Goal: Transaction & Acquisition: Purchase product/service

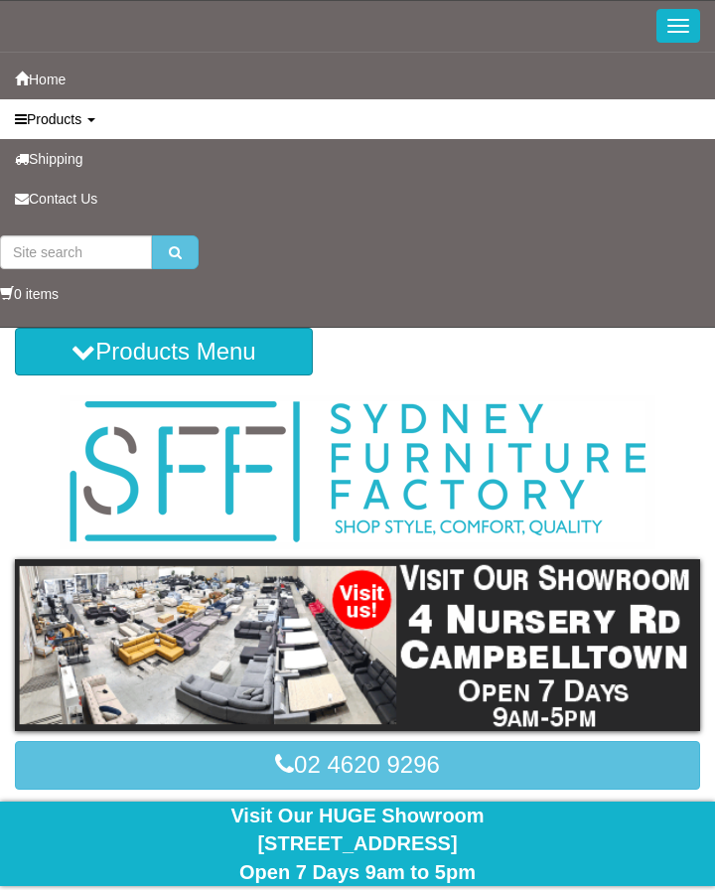
click at [75, 121] on span "Products" at bounding box center [54, 119] width 55 height 16
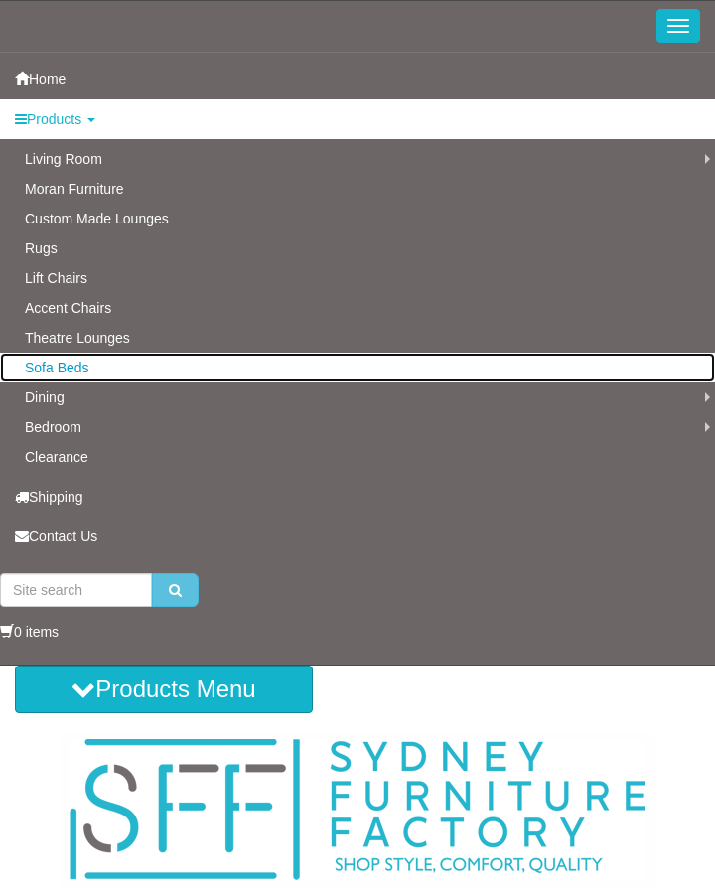
click at [80, 369] on link "Sofa Beds" at bounding box center [357, 368] width 715 height 30
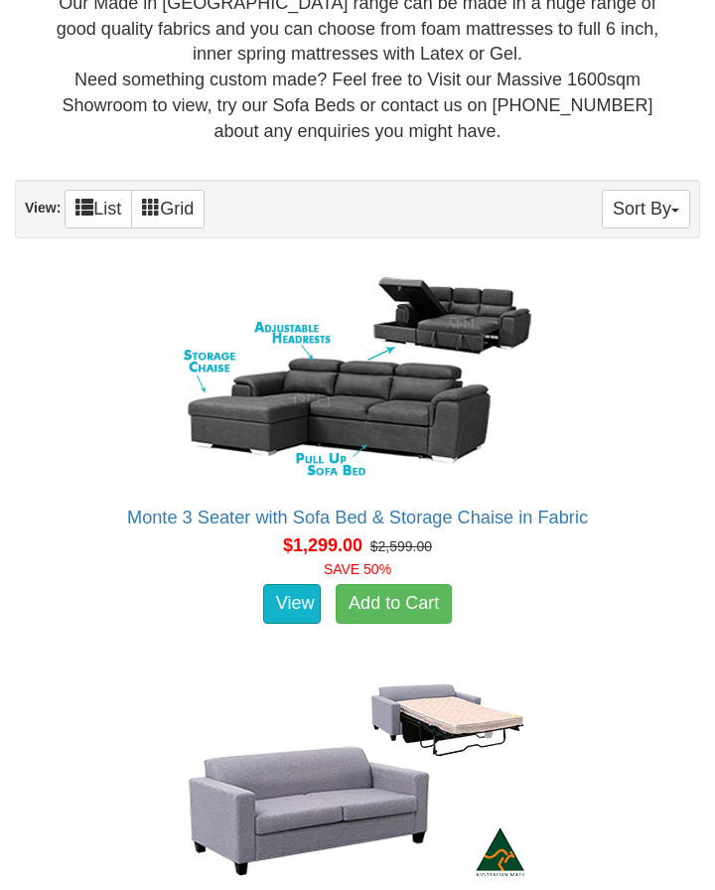
scroll to position [1507, 0]
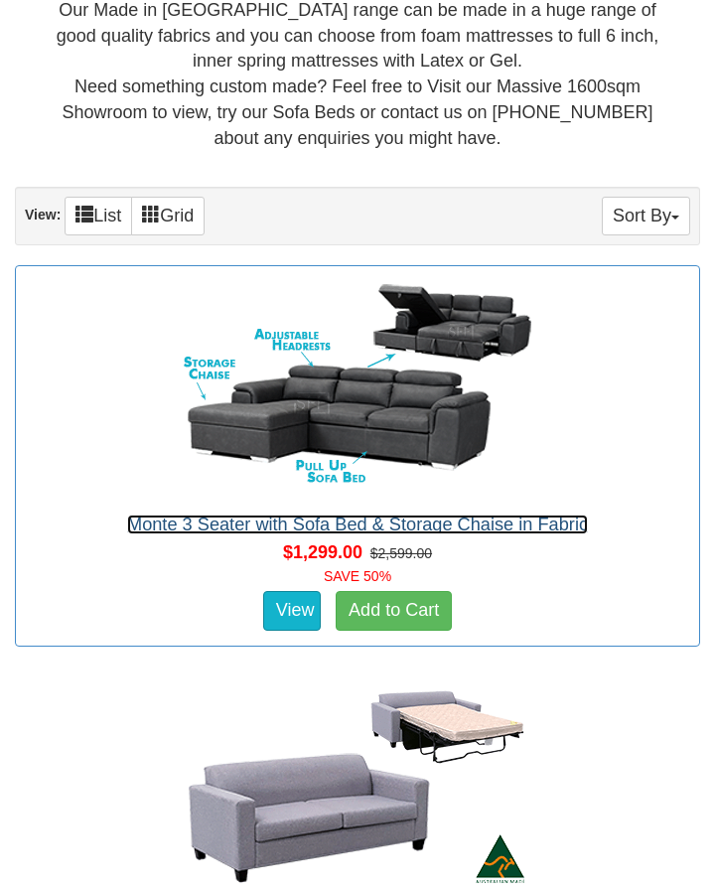
click at [529, 514] on link "Monte 3 Seater with Sofa Bed & Storage Chaise in Fabric" at bounding box center [357, 524] width 461 height 20
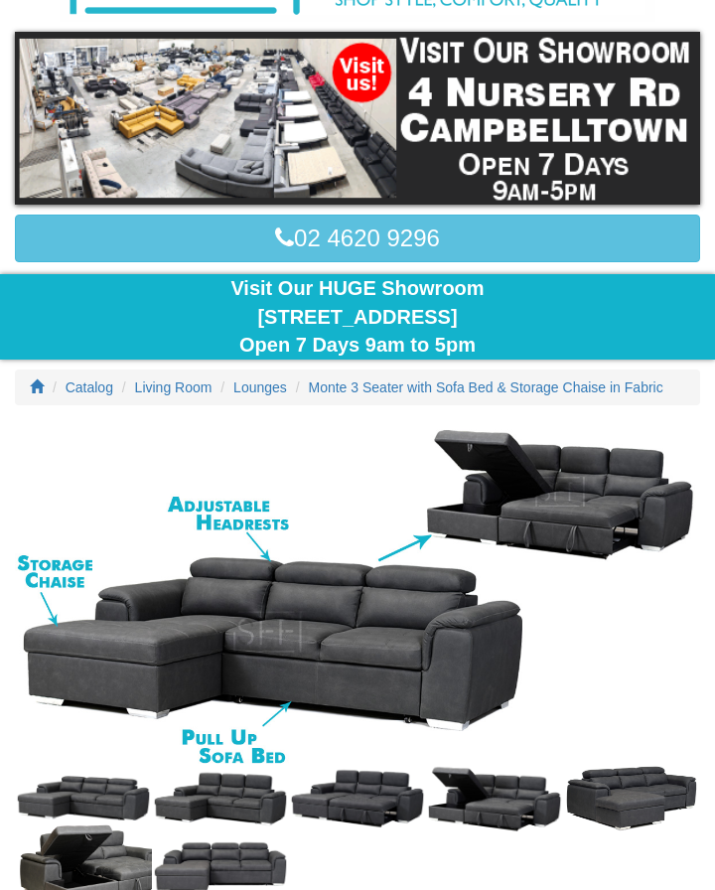
scroll to position [230, 0]
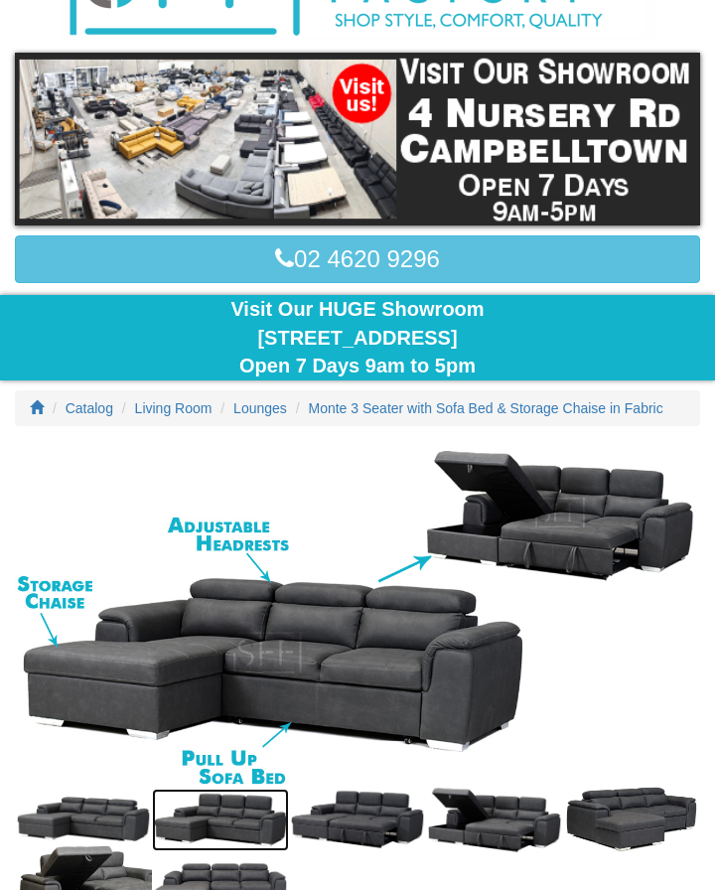
click at [271, 817] on img at bounding box center [220, 820] width 137 height 63
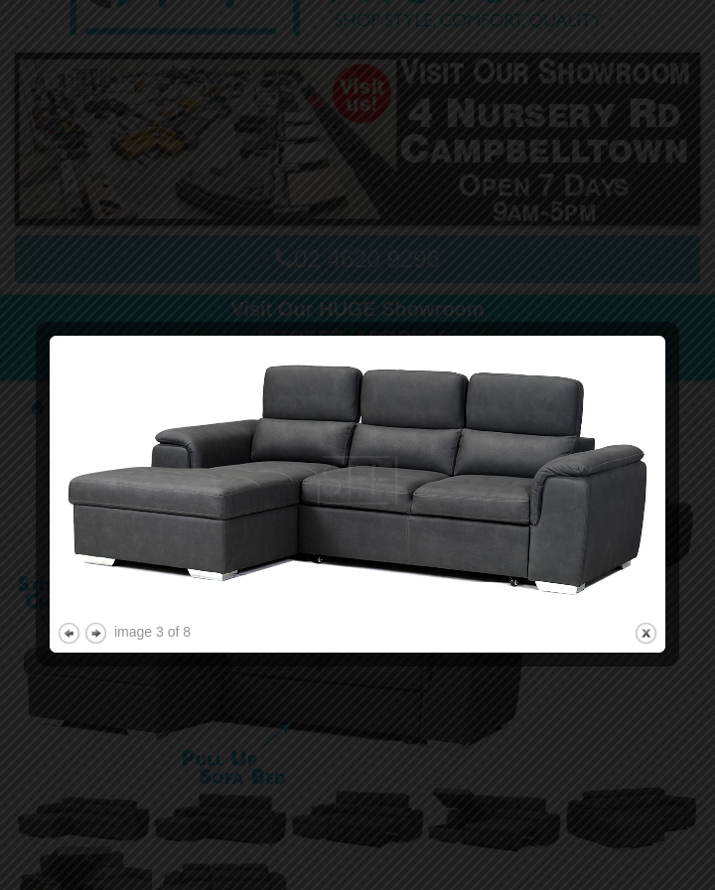
click at [654, 465] on img at bounding box center [358, 480] width 602 height 275
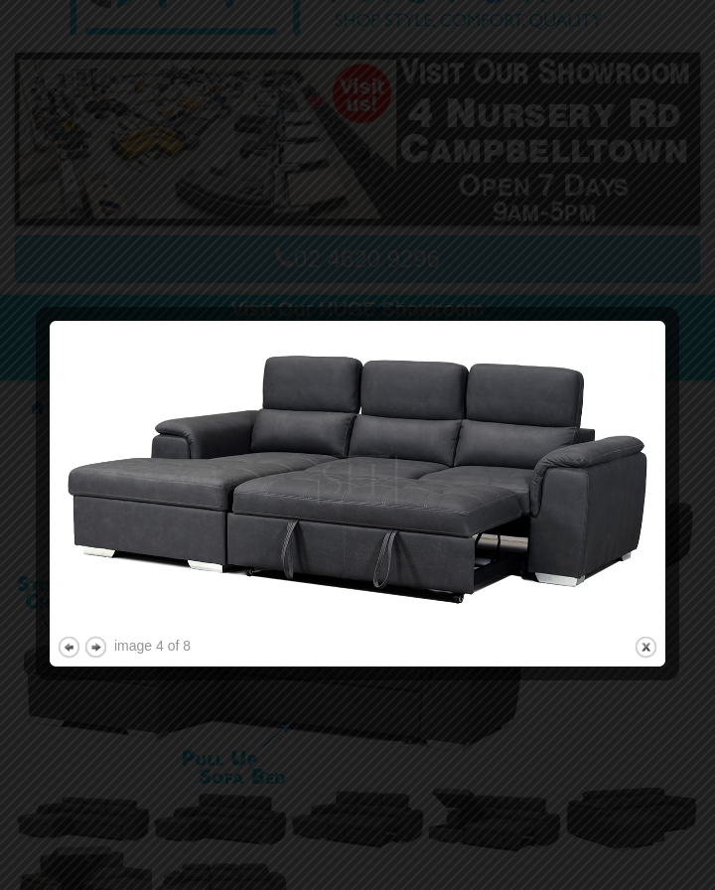
click at [646, 481] on img at bounding box center [358, 480] width 602 height 304
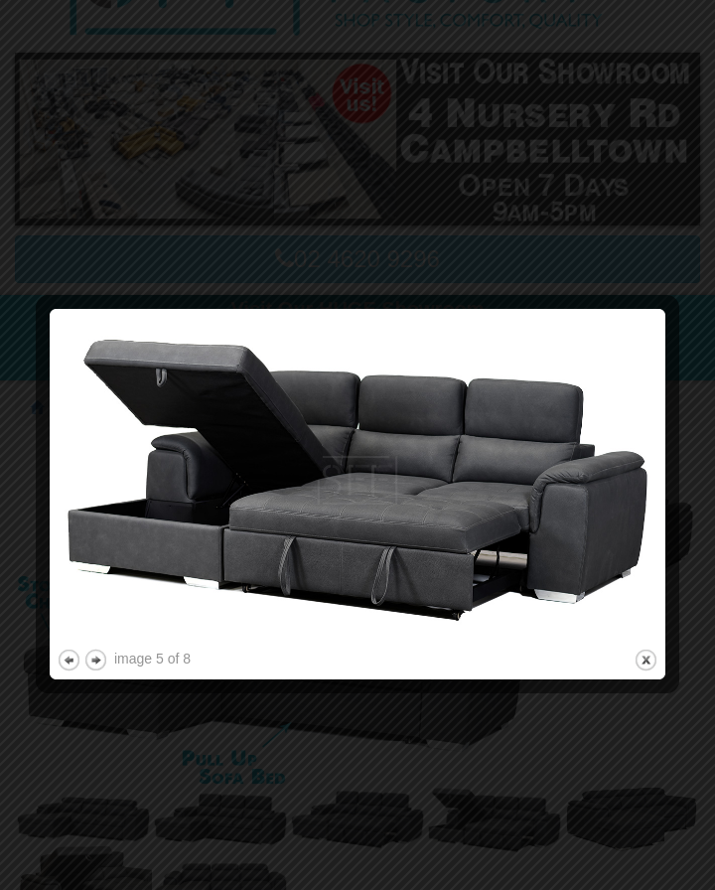
click at [622, 492] on img at bounding box center [358, 480] width 602 height 329
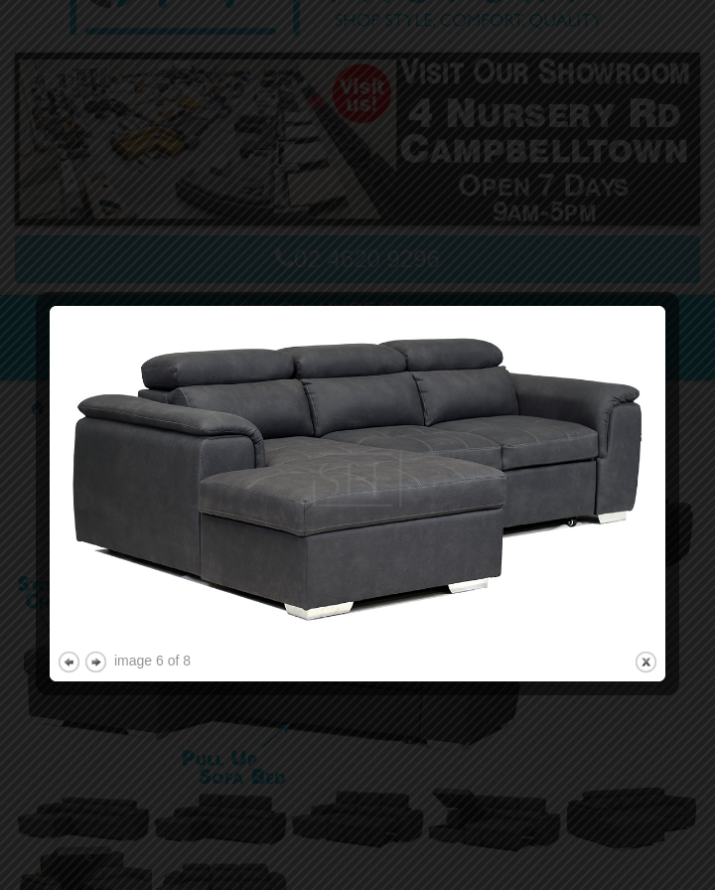
click at [617, 523] on img at bounding box center [358, 480] width 602 height 334
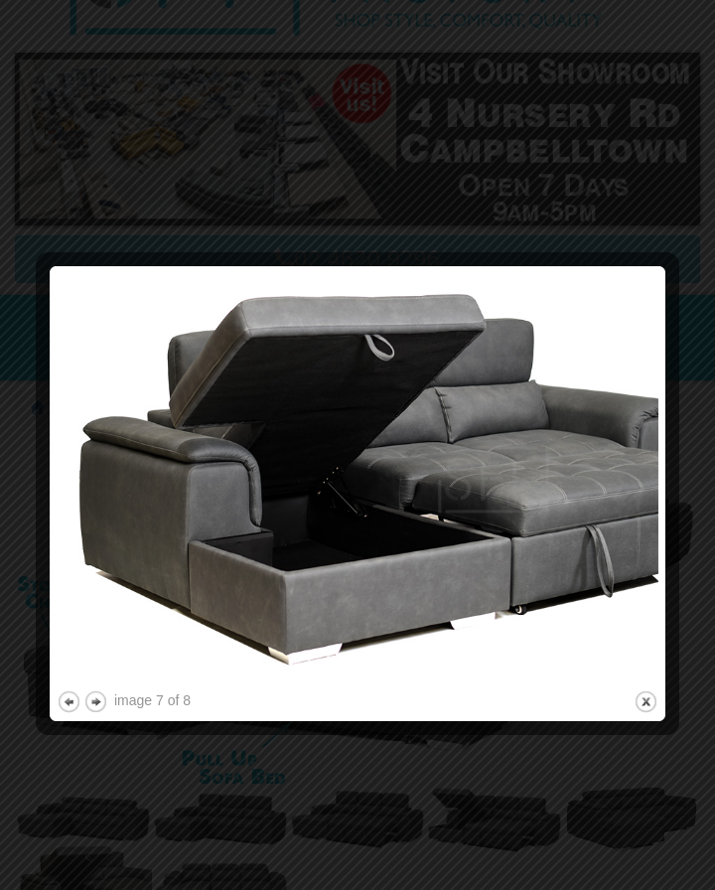
click at [631, 532] on img at bounding box center [358, 479] width 602 height 413
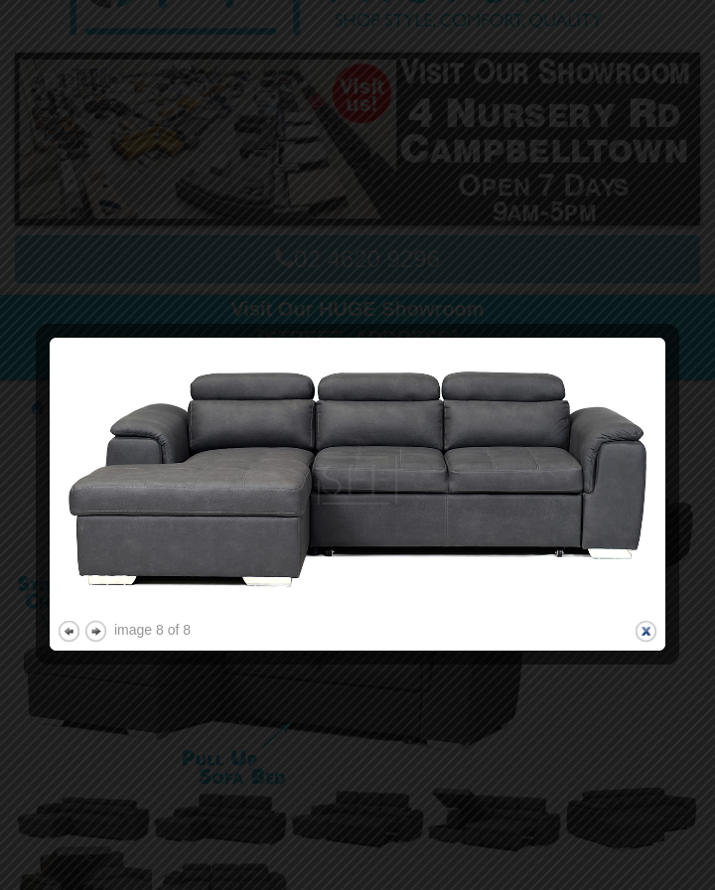
click at [640, 635] on button "close" at bounding box center [646, 631] width 25 height 25
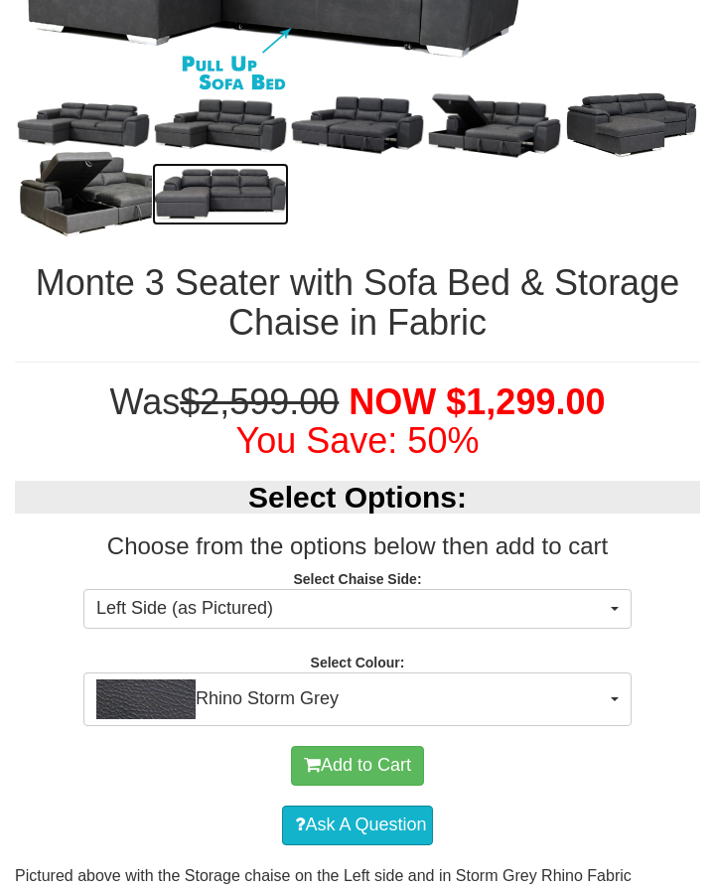
scroll to position [941, 0]
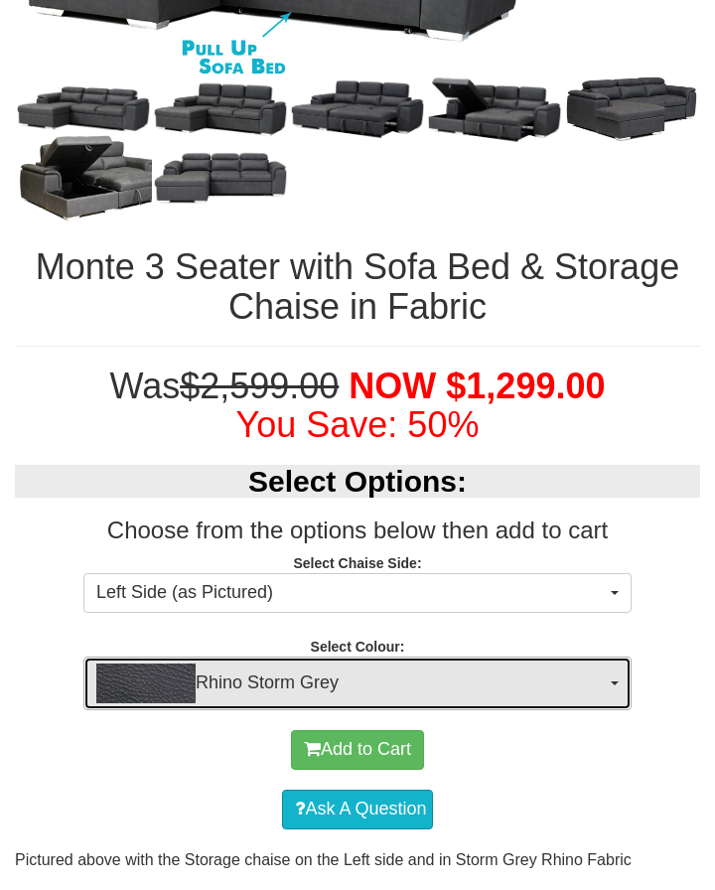
click at [599, 687] on span "Rhino Storm Grey" at bounding box center [351, 683] width 510 height 40
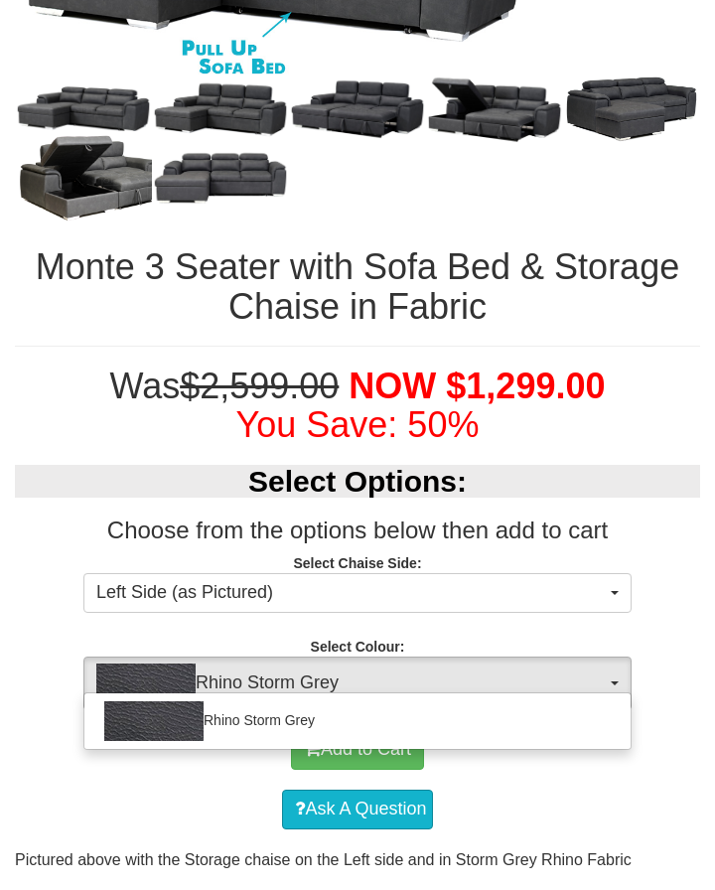
click at [610, 689] on div at bounding box center [357, 445] width 715 height 890
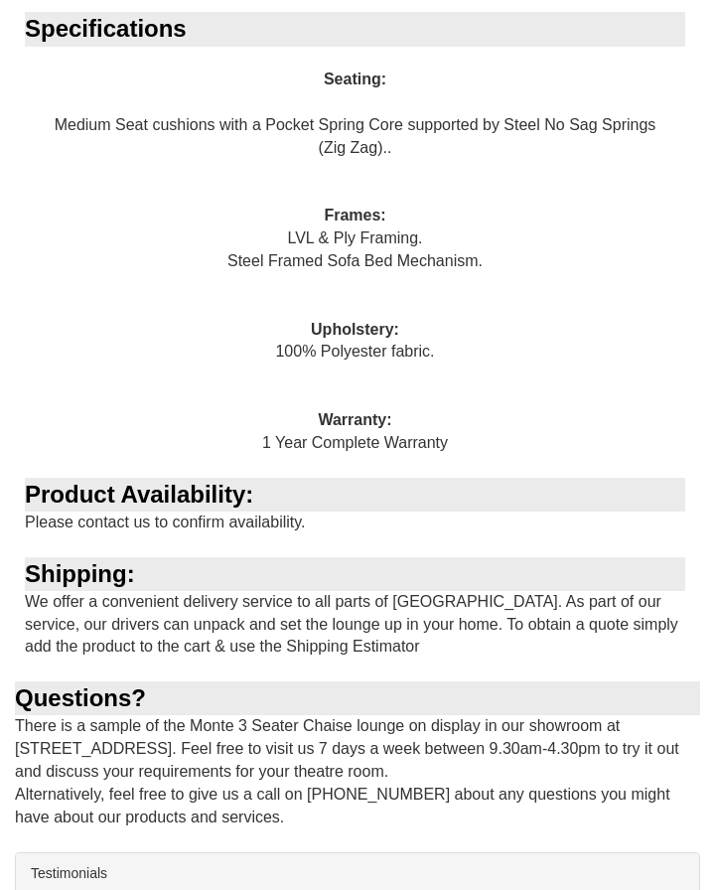
scroll to position [2853, 0]
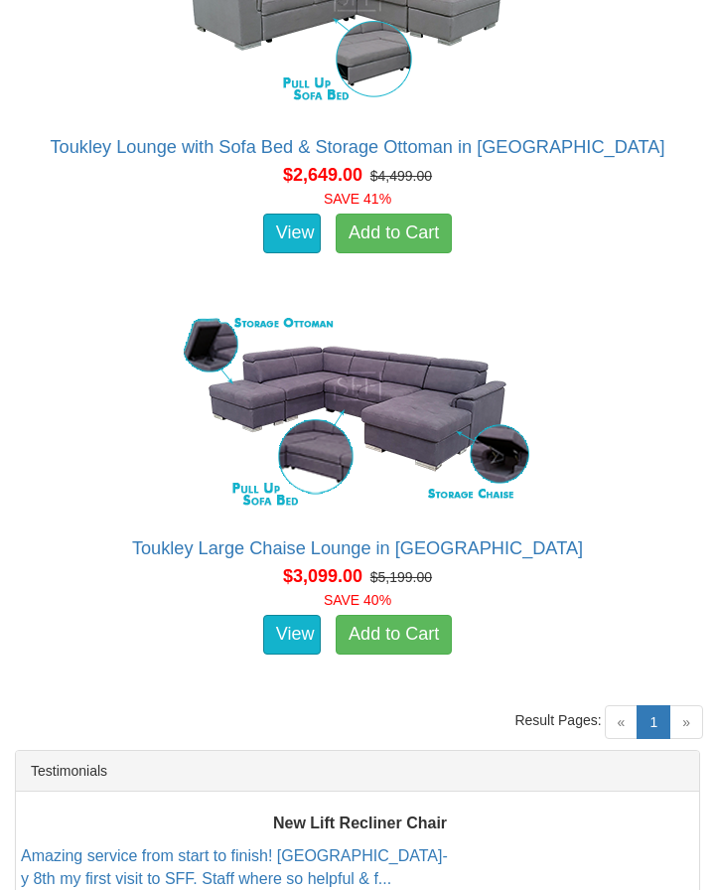
scroll to position [6717, 0]
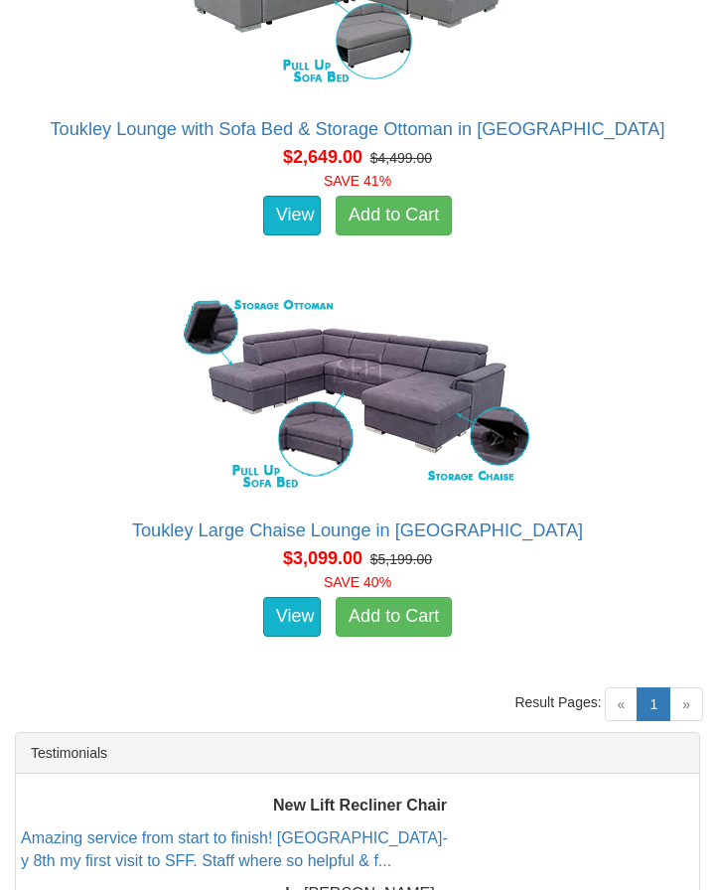
click at [681, 687] on span "»" at bounding box center [686, 704] width 34 height 34
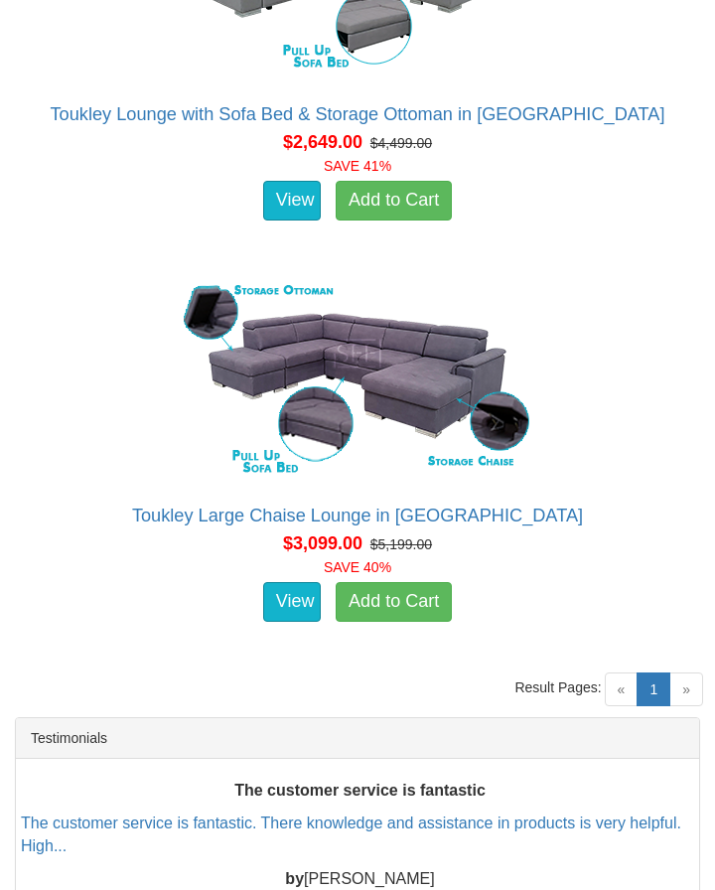
scroll to position [6812, 0]
